Goal: Task Accomplishment & Management: Manage account settings

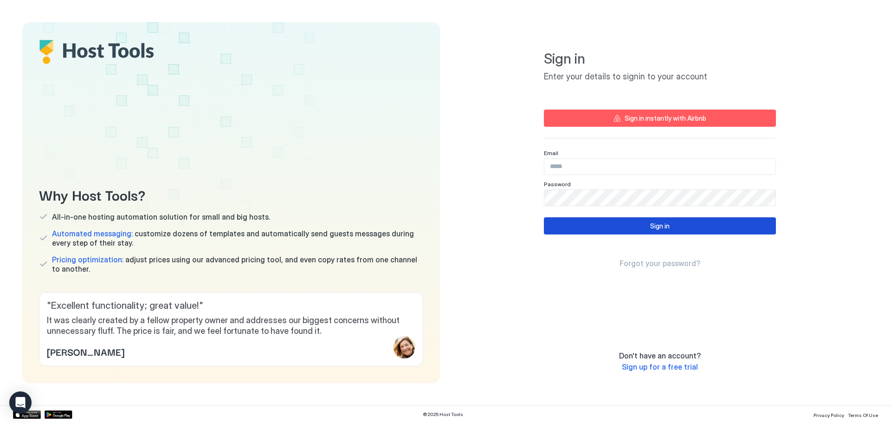
type input "**********"
click at [647, 227] on button "Sign in" at bounding box center [660, 225] width 232 height 17
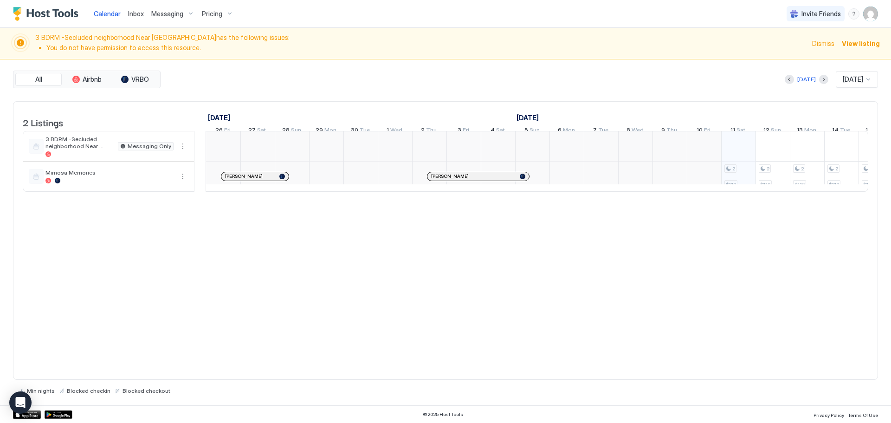
scroll to position [0, 515]
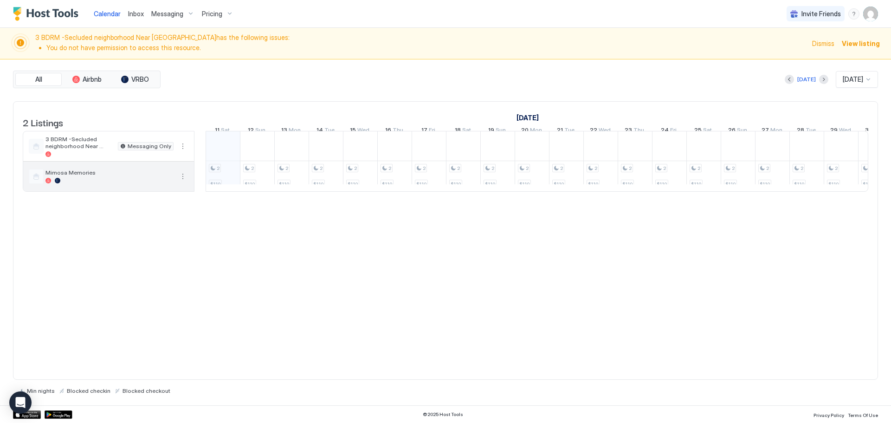
click at [104, 183] on div "Mimosa Memories" at bounding box center [109, 176] width 128 height 14
click at [106, 176] on span "Mimosa Memories" at bounding box center [109, 172] width 128 height 7
click at [107, 175] on div "Mimosa Memories" at bounding box center [101, 176] width 145 height 15
click at [206, 16] on span "Pricing" at bounding box center [212, 14] width 20 height 8
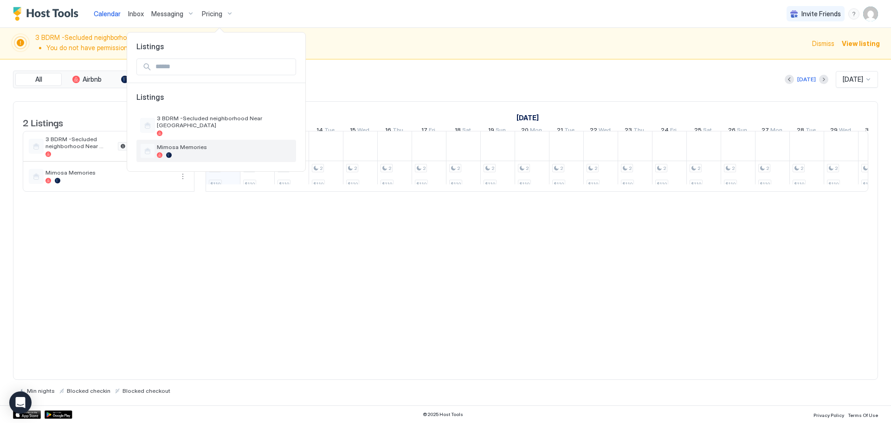
click at [190, 148] on span "Mimosa Memories" at bounding box center [224, 146] width 135 height 7
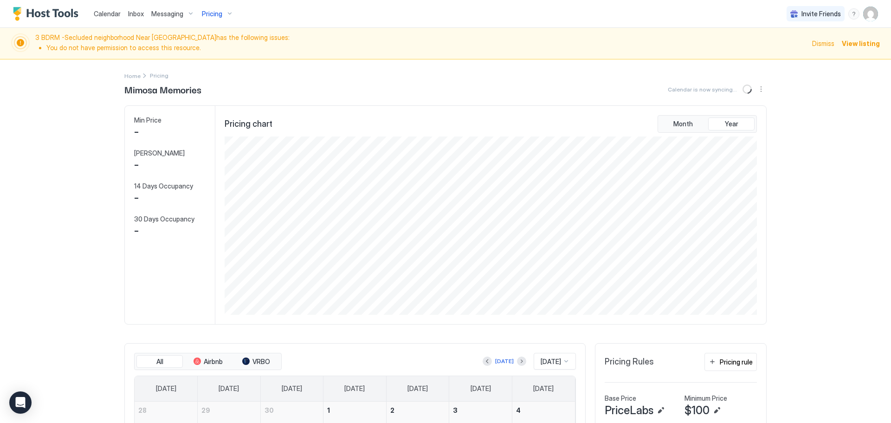
scroll to position [178, 534]
click at [812, 44] on span "Dismiss" at bounding box center [823, 44] width 22 height 10
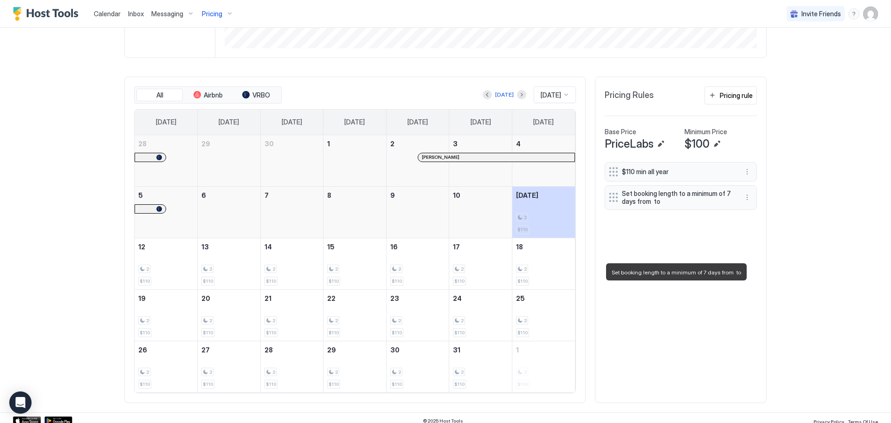
scroll to position [241, 0]
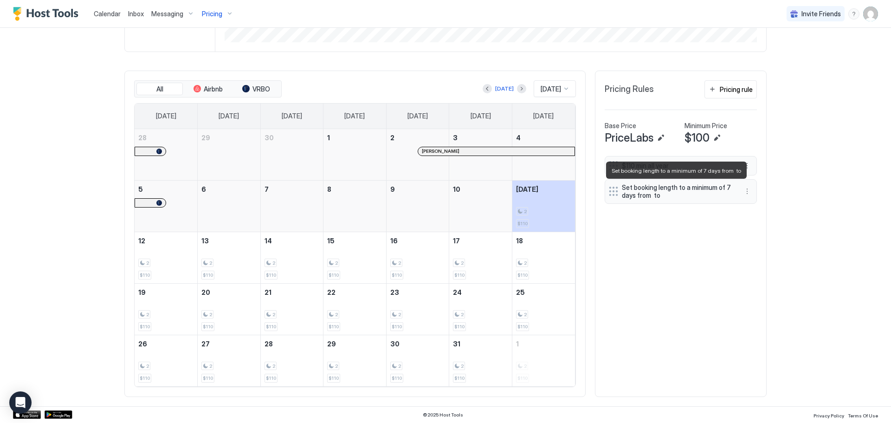
click at [650, 193] on span "Set booking length to a minimum of 7 days from to" at bounding box center [677, 191] width 110 height 16
click at [742, 192] on button "More options" at bounding box center [746, 191] width 11 height 11
click at [753, 201] on span "Edit" at bounding box center [757, 204] width 10 height 7
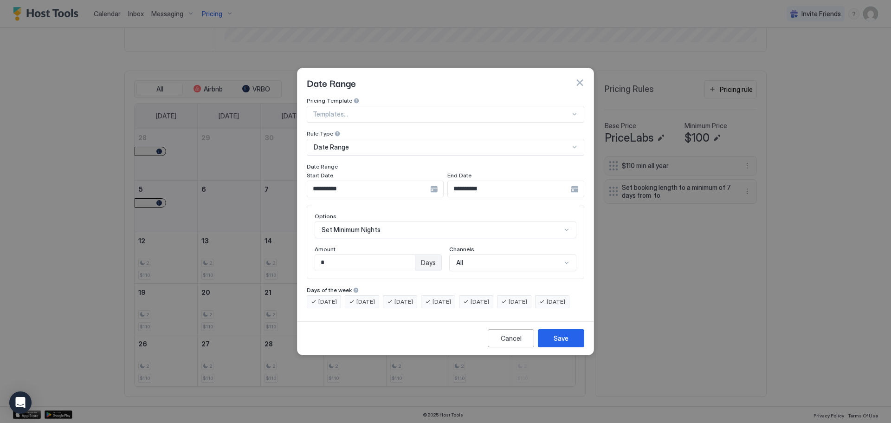
click at [578, 78] on button "button" at bounding box center [579, 82] width 9 height 9
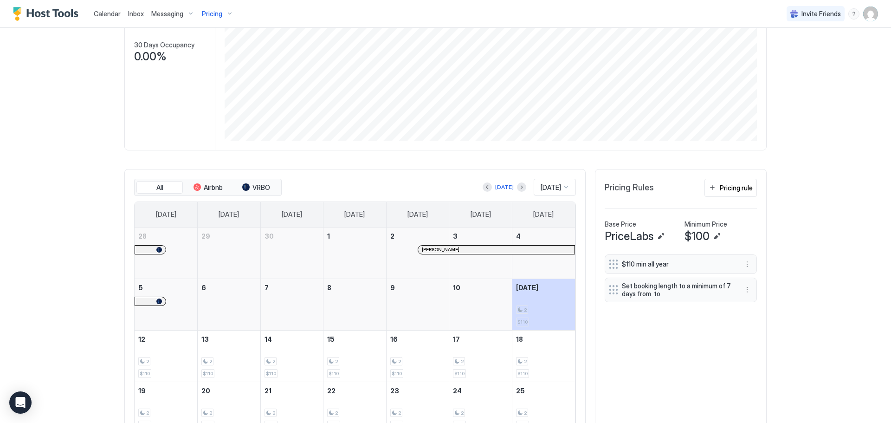
scroll to position [186, 0]
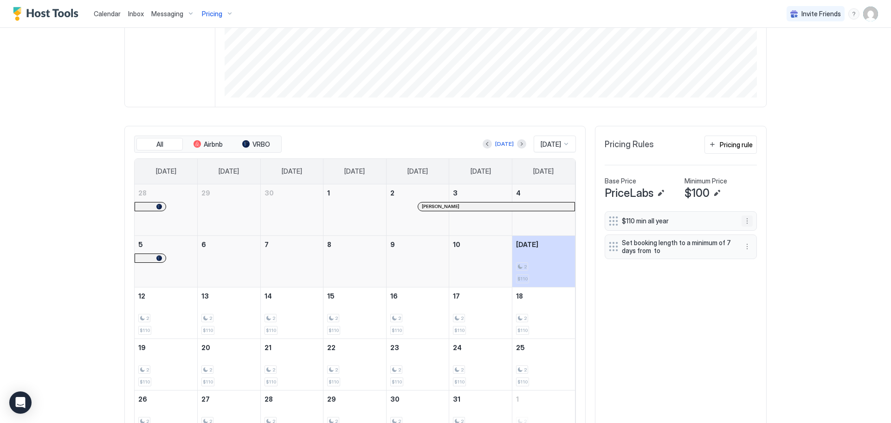
click at [743, 222] on button "More options" at bounding box center [746, 220] width 11 height 11
click at [756, 233] on span "Edit" at bounding box center [757, 233] width 10 height 7
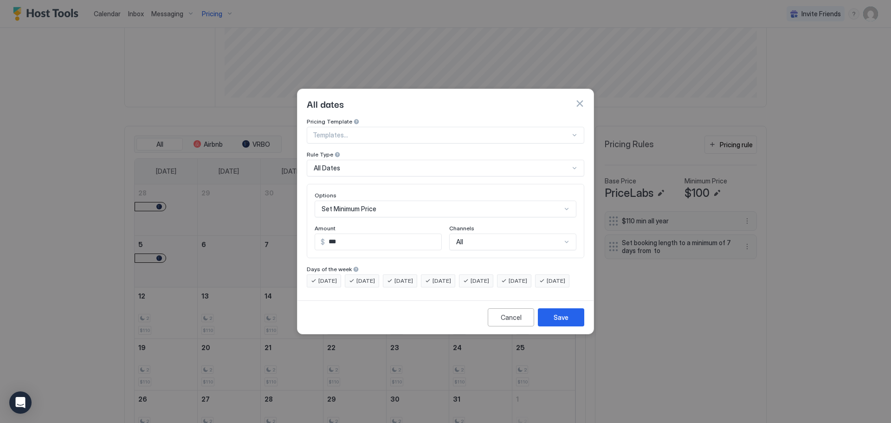
click at [584, 92] on div "All dates" at bounding box center [445, 103] width 296 height 29
click at [575, 99] on button "button" at bounding box center [579, 103] width 9 height 9
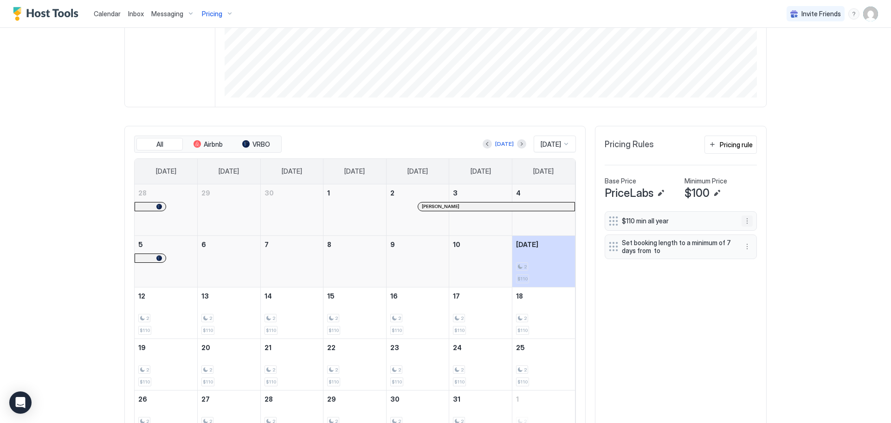
click at [741, 218] on button "More options" at bounding box center [746, 220] width 11 height 11
click at [754, 237] on span "Edit" at bounding box center [757, 233] width 10 height 7
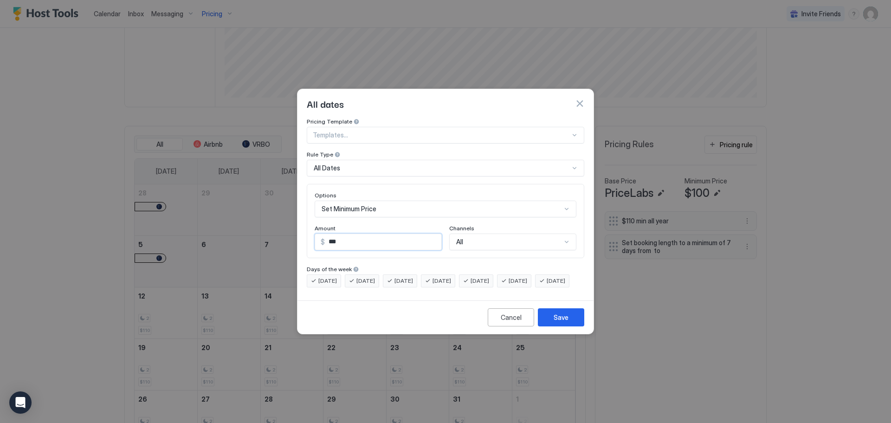
click at [353, 234] on input "***" at bounding box center [383, 242] width 116 height 16
drag, startPoint x: 301, startPoint y: 231, endPoint x: 281, endPoint y: 228, distance: 20.1
click at [281, 228] on div "All dates Pricing Template Templates... Rule Type All Dates Options Set Minimum…" at bounding box center [445, 211] width 891 height 423
type input "**"
click at [556, 321] on div "Save" at bounding box center [560, 317] width 15 height 10
